Goal: Information Seeking & Learning: Learn about a topic

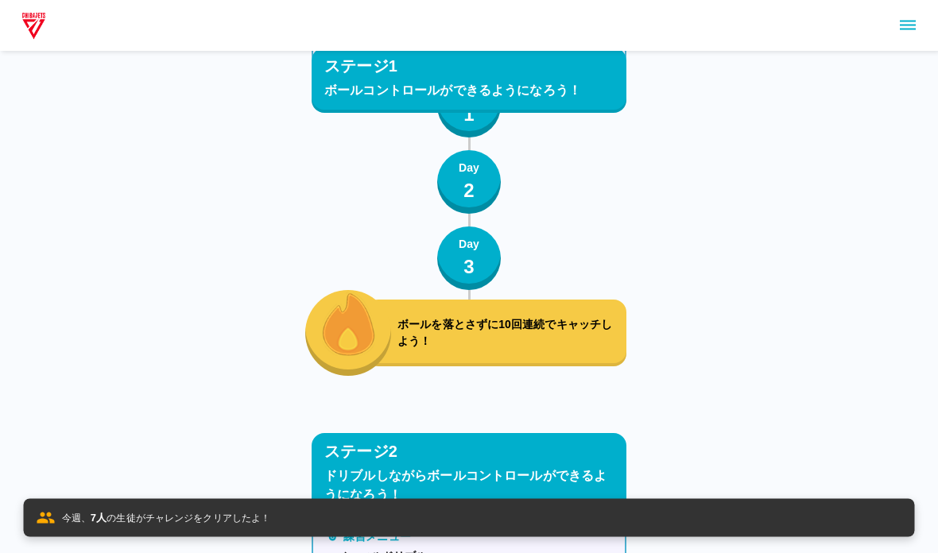
scroll to position [5359, 0]
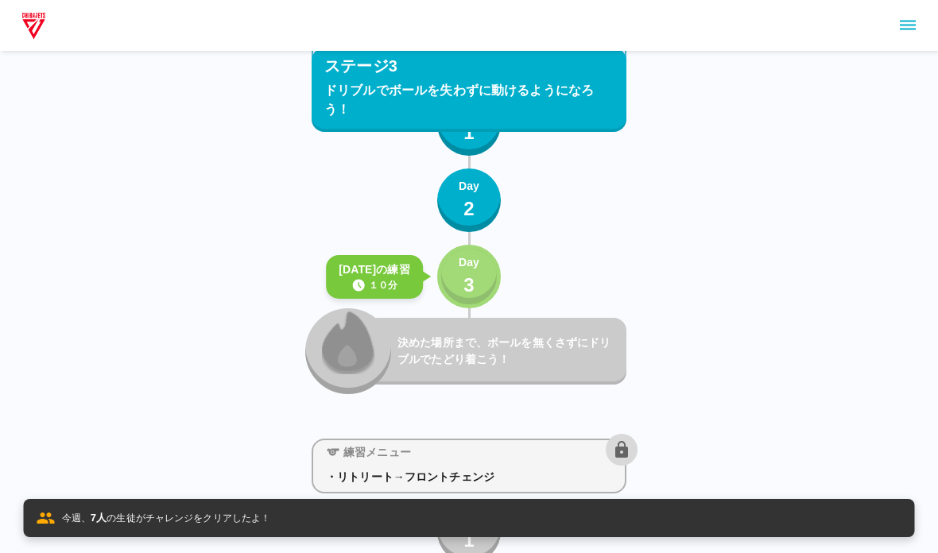
click at [477, 287] on div "Day 3" at bounding box center [469, 276] width 21 height 45
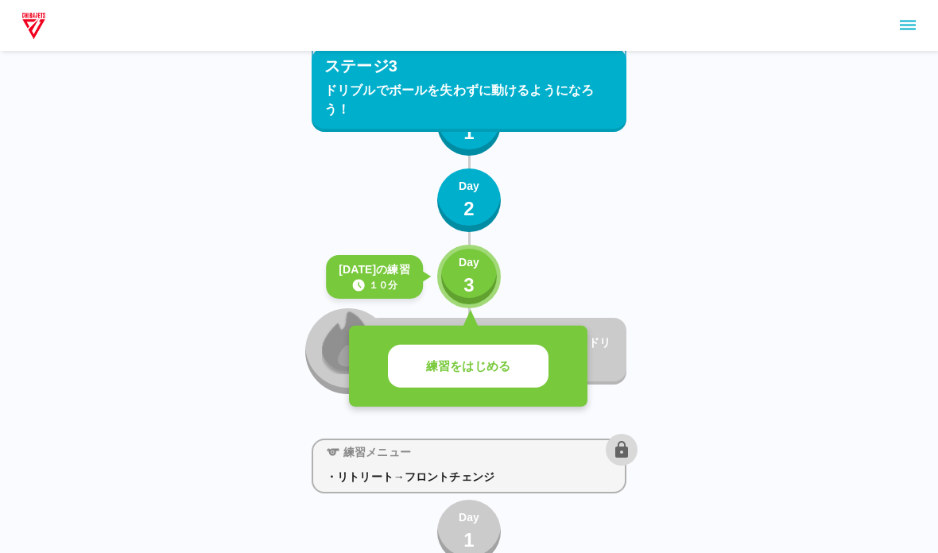
click at [533, 357] on button "練習をはじめる" at bounding box center [468, 367] width 161 height 44
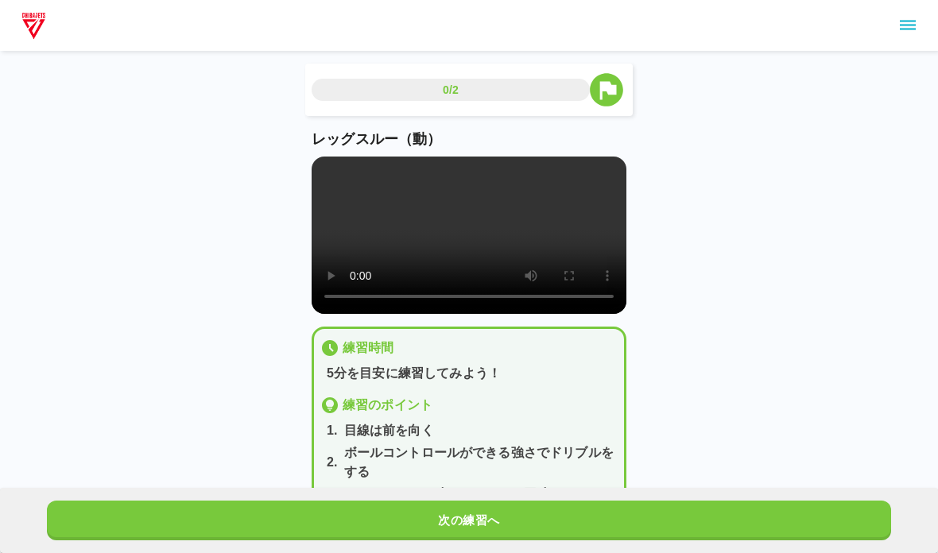
click at [553, 259] on video at bounding box center [469, 235] width 315 height 157
click at [406, 231] on video at bounding box center [469, 235] width 315 height 157
click at [336, 173] on video at bounding box center [469, 235] width 315 height 157
click at [150, 525] on button "次の練習へ" at bounding box center [469, 521] width 845 height 40
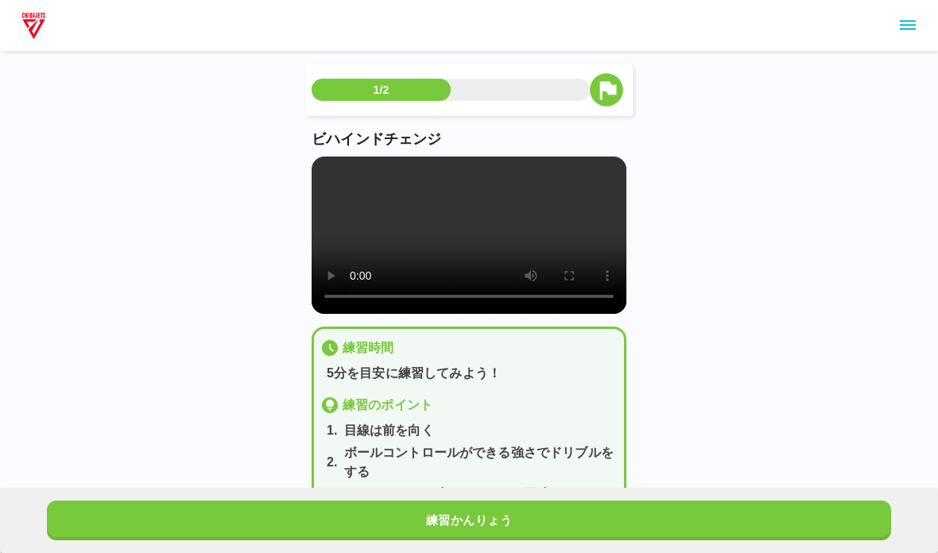
click at [318, 176] on video at bounding box center [469, 235] width 315 height 157
click at [147, 525] on button "練習かんりょう" at bounding box center [469, 521] width 845 height 40
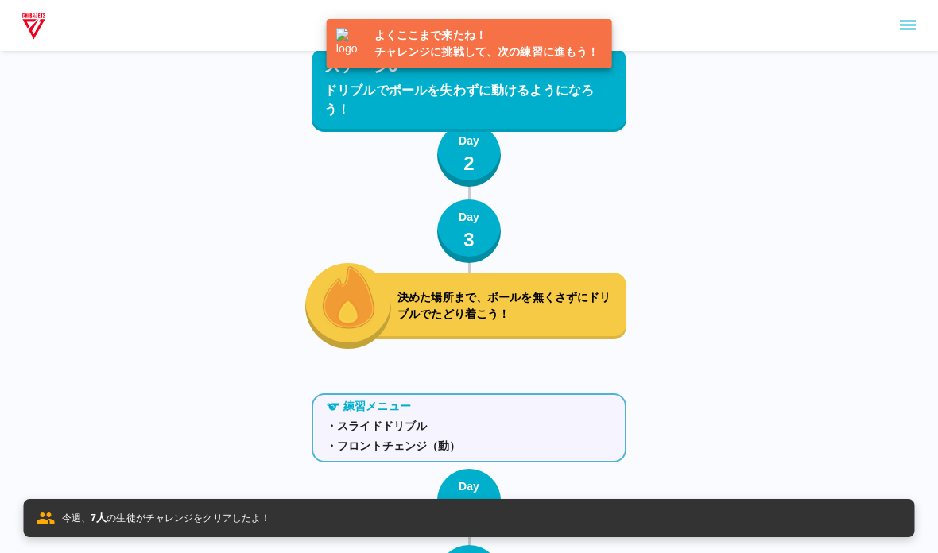
scroll to position [5440, 0]
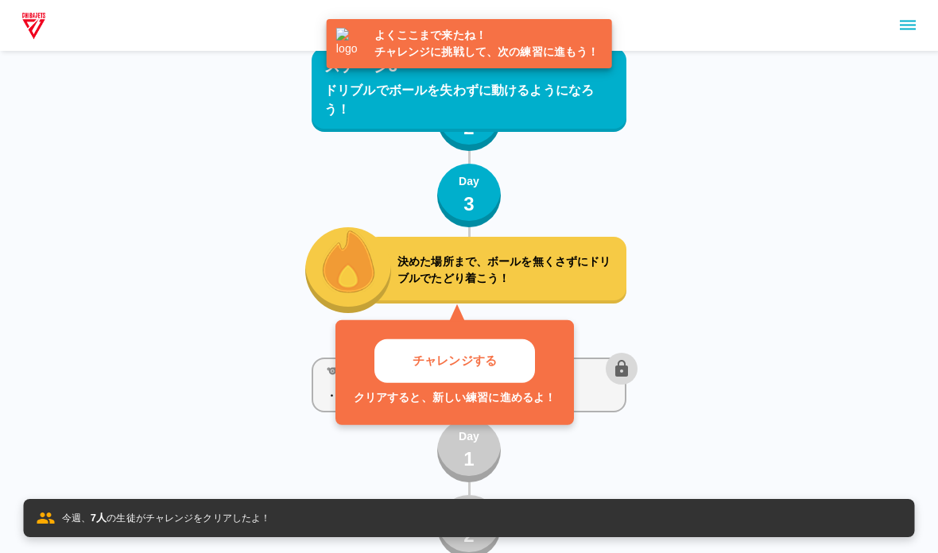
click at [449, 341] on button "チャレンジする" at bounding box center [455, 362] width 161 height 44
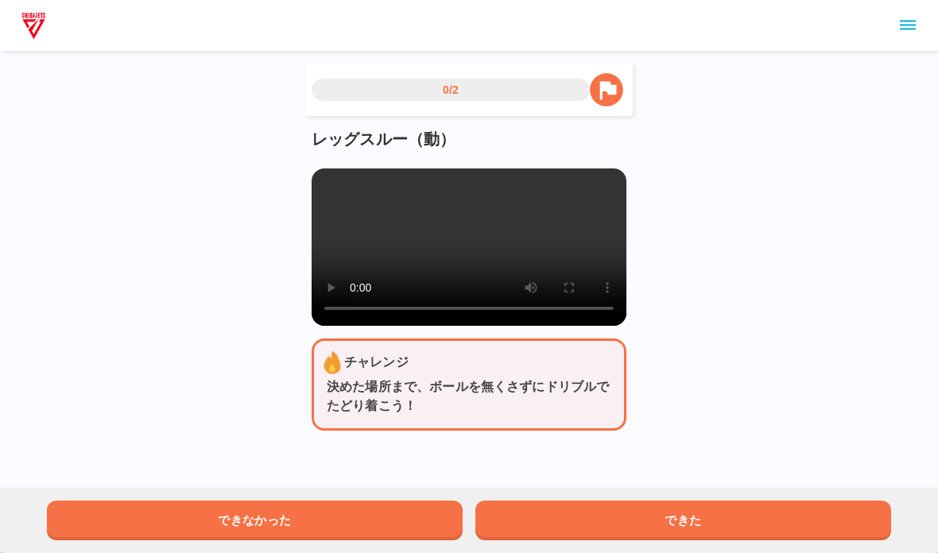
click at [445, 268] on video at bounding box center [469, 247] width 315 height 157
click at [357, 274] on video at bounding box center [469, 247] width 315 height 157
click at [334, 188] on video at bounding box center [469, 247] width 315 height 157
click at [577, 517] on button "できた" at bounding box center [684, 521] width 416 height 40
click at [316, 181] on video at bounding box center [469, 247] width 315 height 157
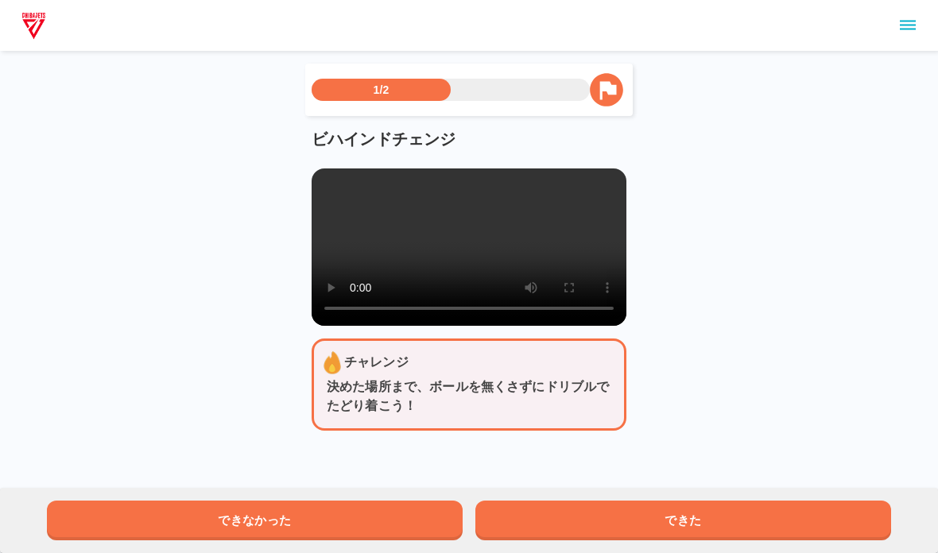
click at [573, 528] on button "できた" at bounding box center [684, 521] width 416 height 40
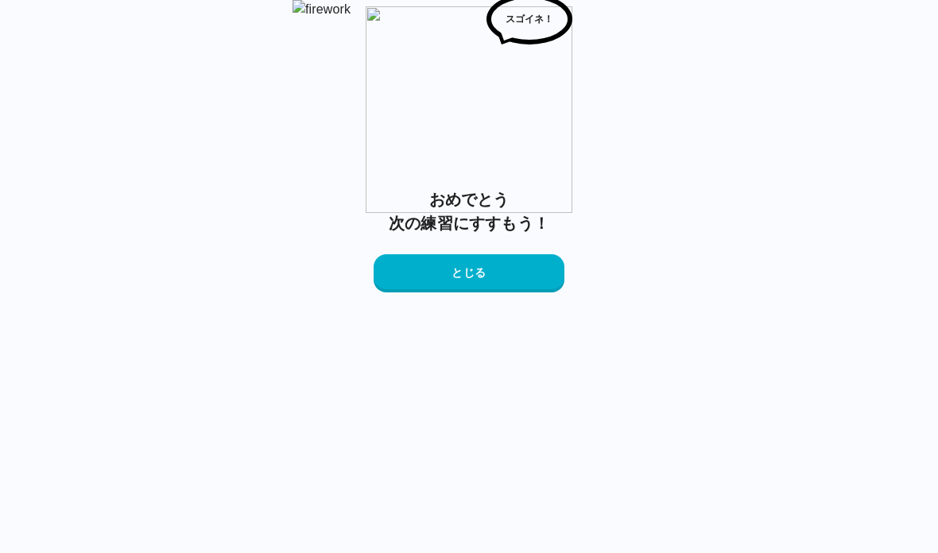
click at [453, 293] on button "とじる" at bounding box center [469, 273] width 191 height 38
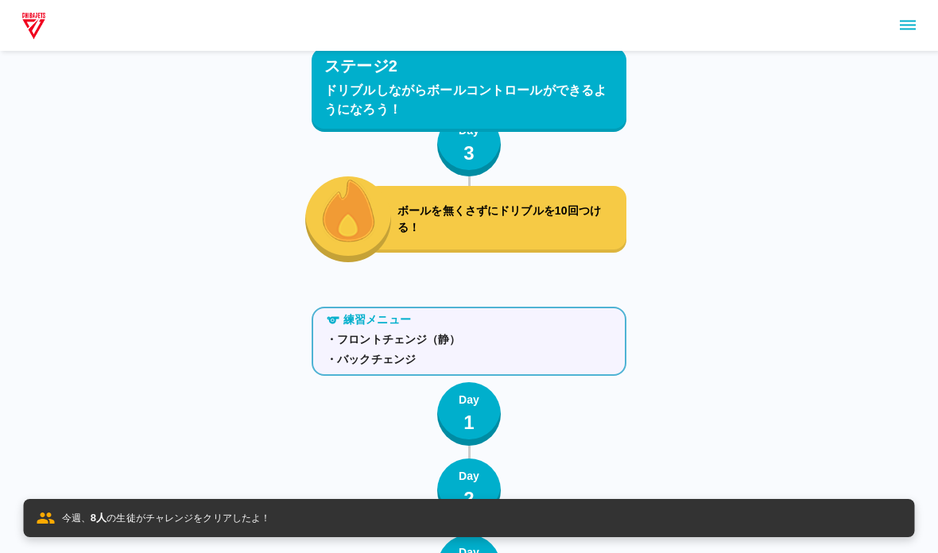
scroll to position [5440, 0]
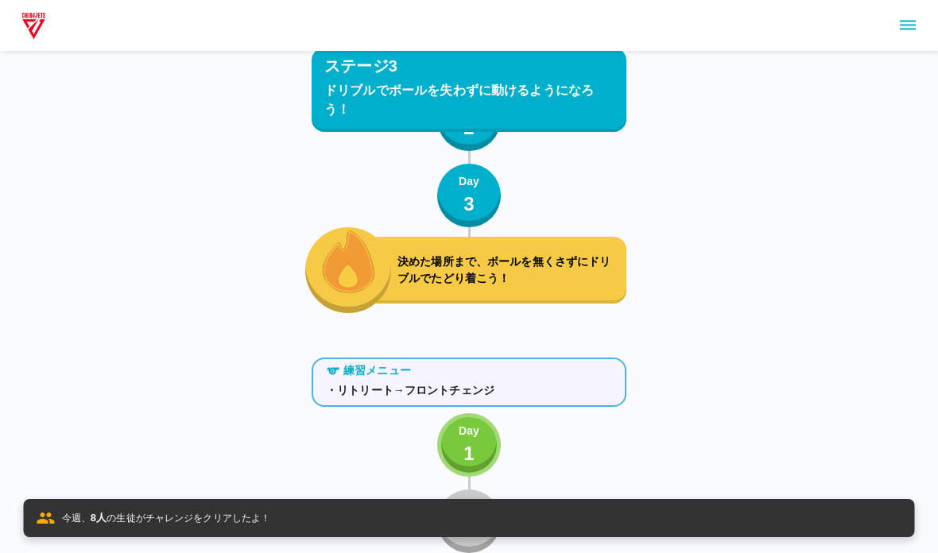
click at [153, 517] on p "今週、 8 人 の生徒がチャレンジをクリアしたよ！" at bounding box center [166, 519] width 209 height 16
